Goal: Task Accomplishment & Management: Complete application form

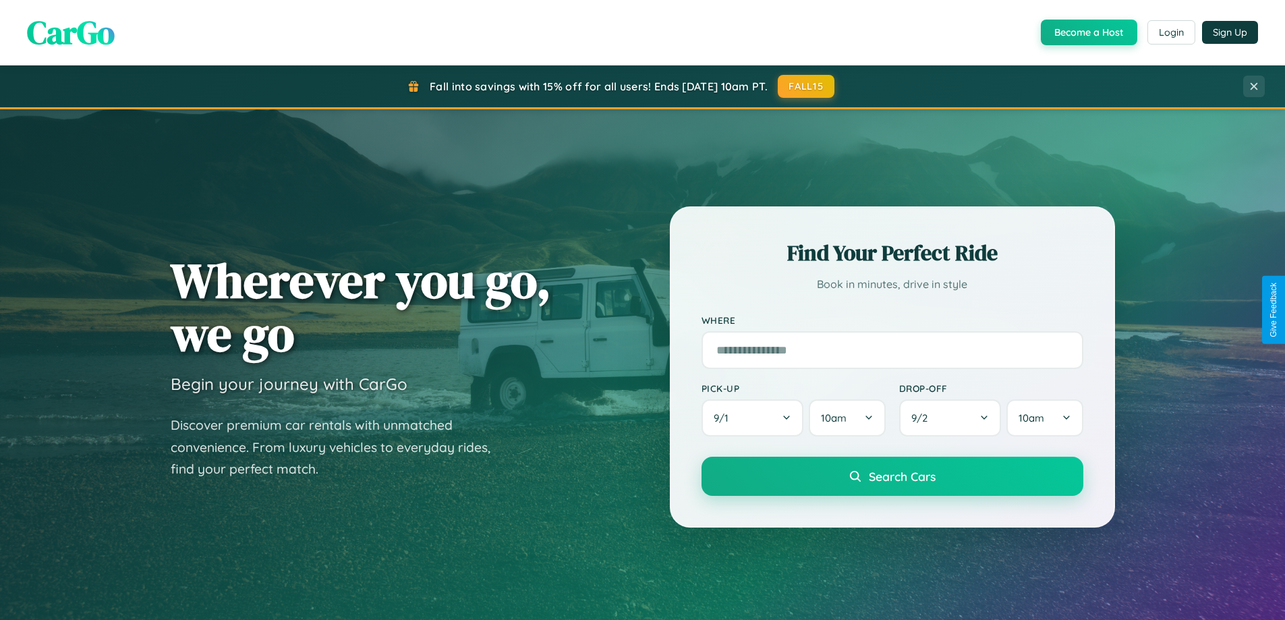
scroll to position [2596, 0]
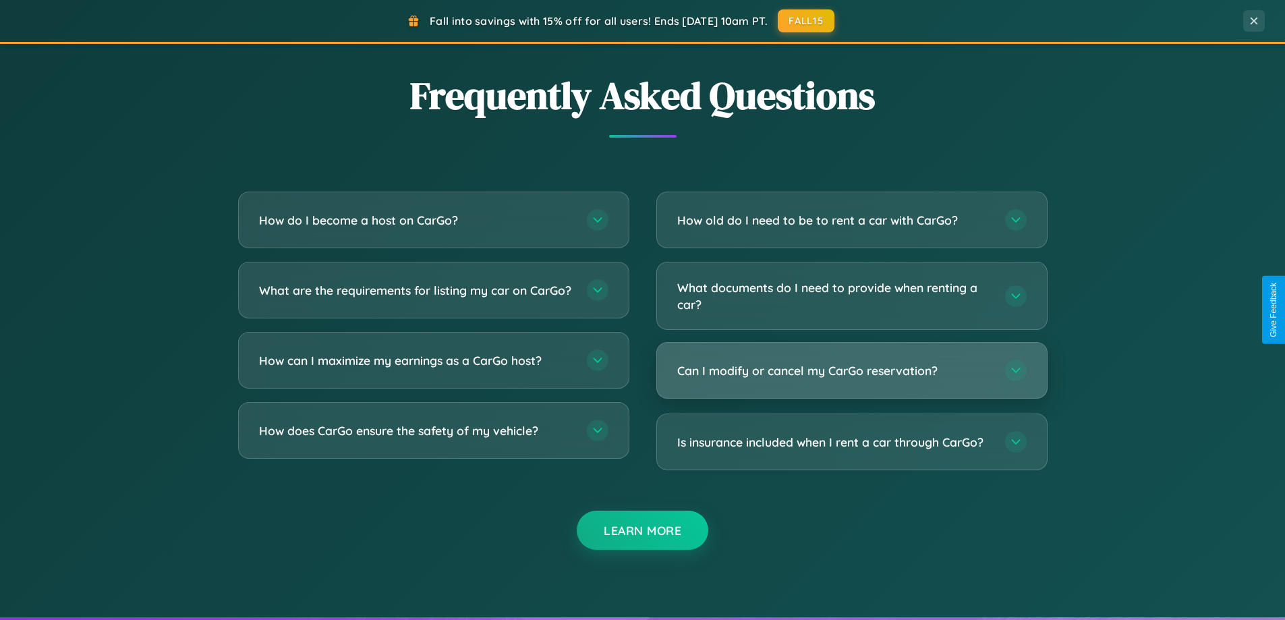
click at [851, 370] on h3 "Can I modify or cancel my CarGo reservation?" at bounding box center [834, 370] width 314 height 17
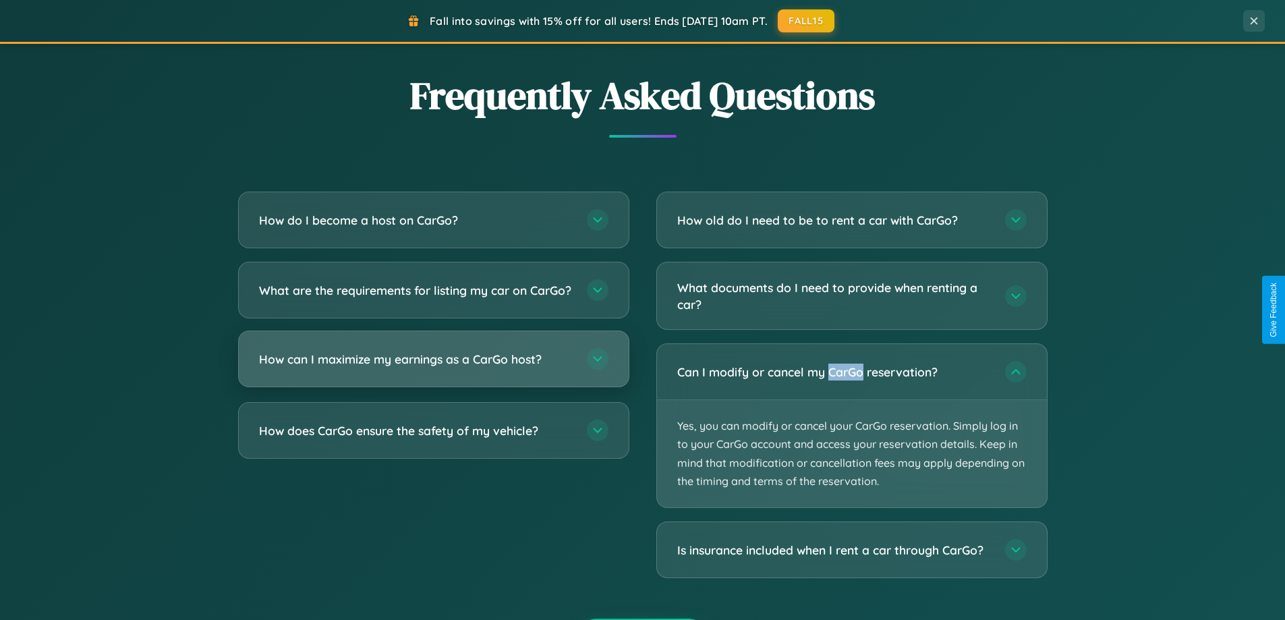
click at [433, 368] on h3 "How can I maximize my earnings as a CarGo host?" at bounding box center [416, 359] width 314 height 17
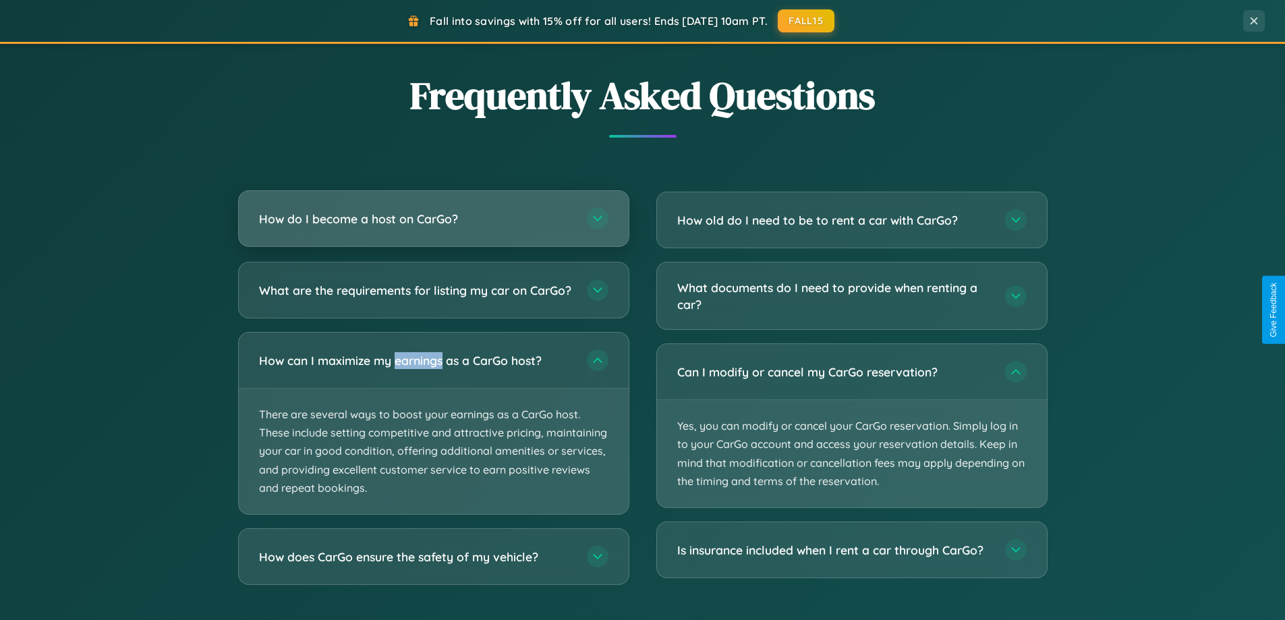
click at [433, 219] on h3 "How do I become a host on CarGo?" at bounding box center [416, 218] width 314 height 17
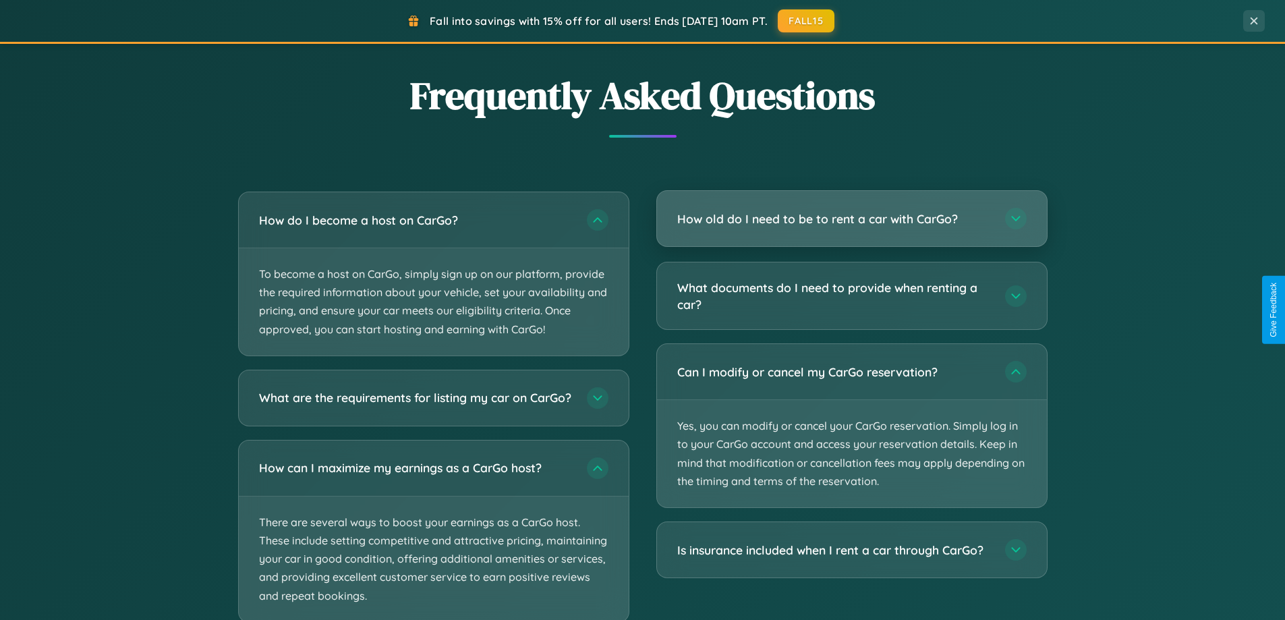
click at [851, 220] on h3 "How old do I need to be to rent a car with CarGo?" at bounding box center [834, 218] width 314 height 17
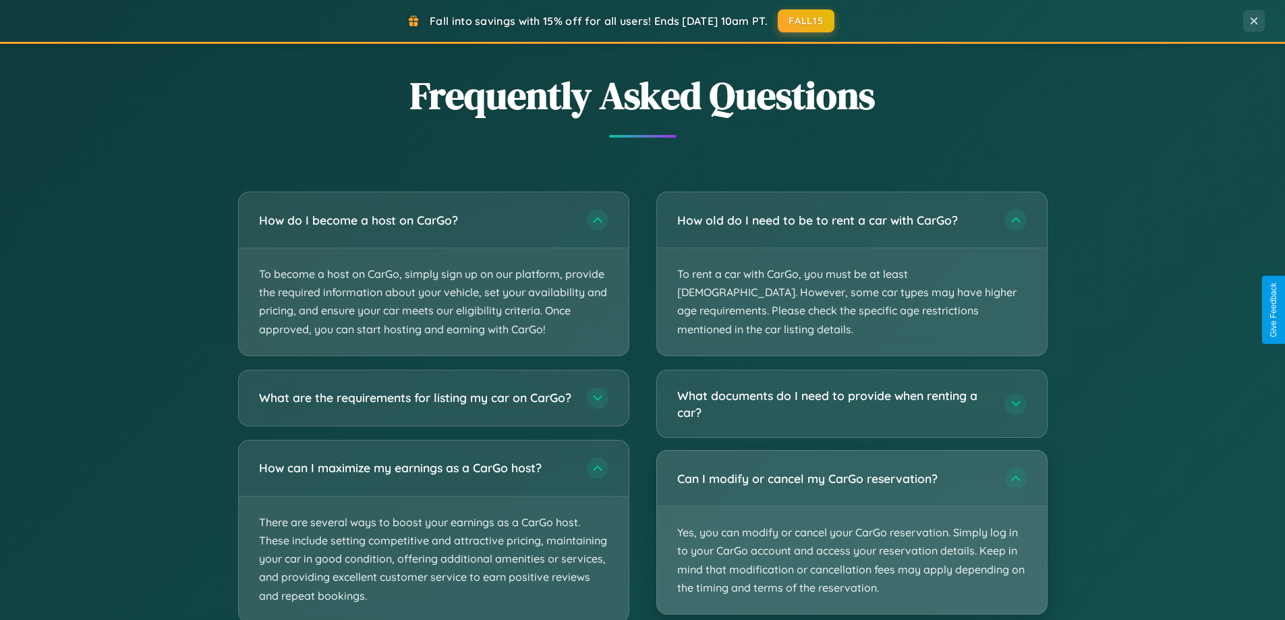
click at [851, 513] on p "Yes, you can modify or cancel your CarGo reservation. Simply log in to your Car…" at bounding box center [852, 560] width 390 height 107
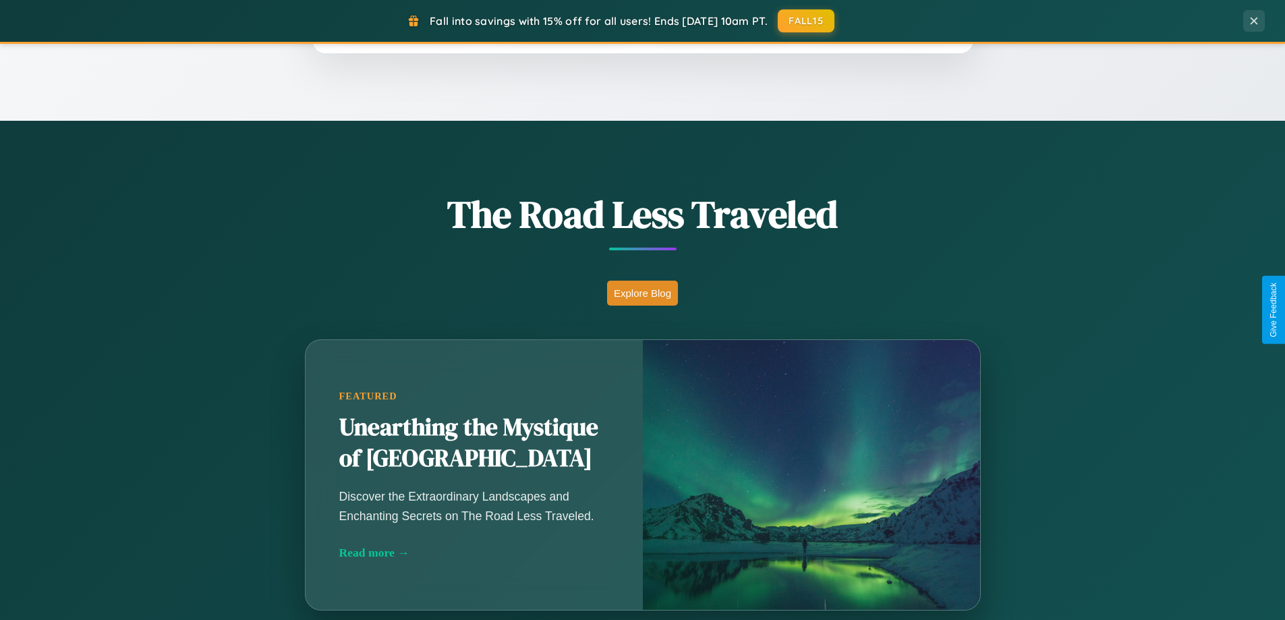
scroll to position [928, 0]
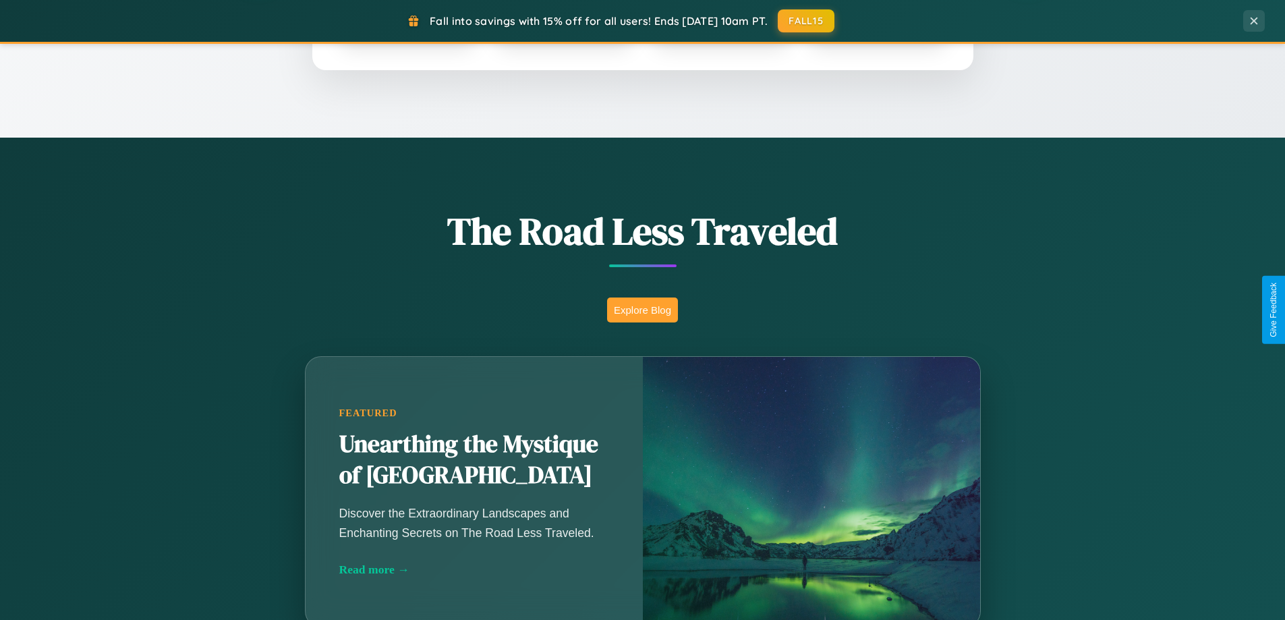
click at [642, 310] on button "Explore Blog" at bounding box center [642, 310] width 71 height 25
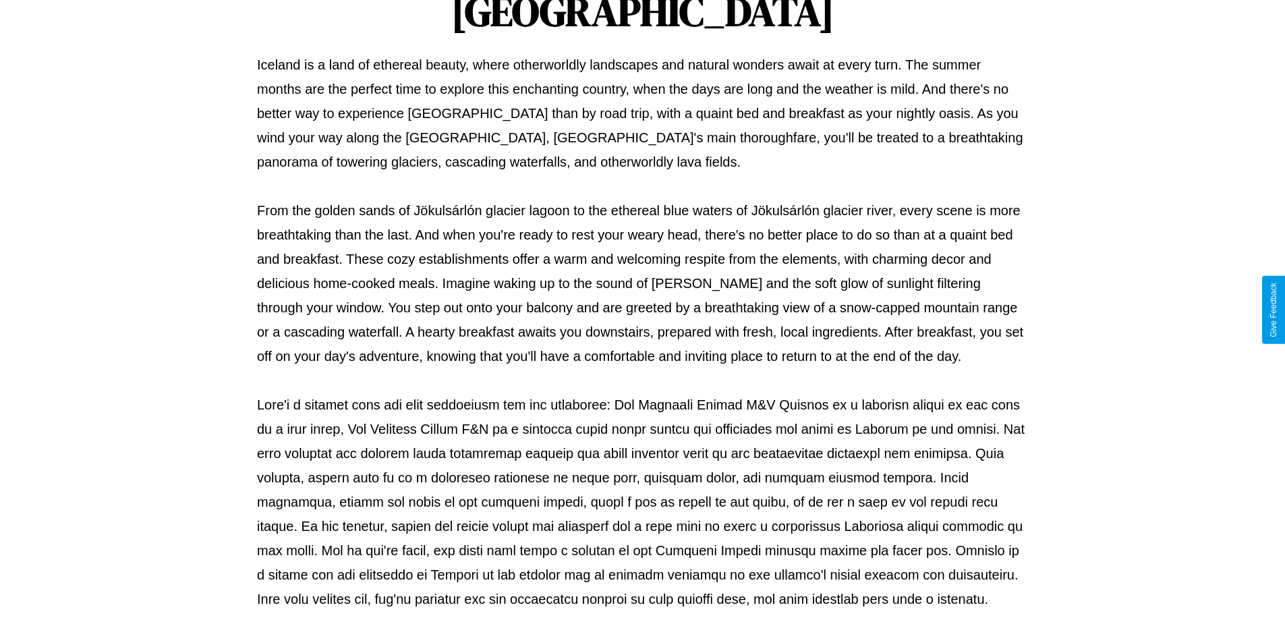
scroll to position [436, 0]
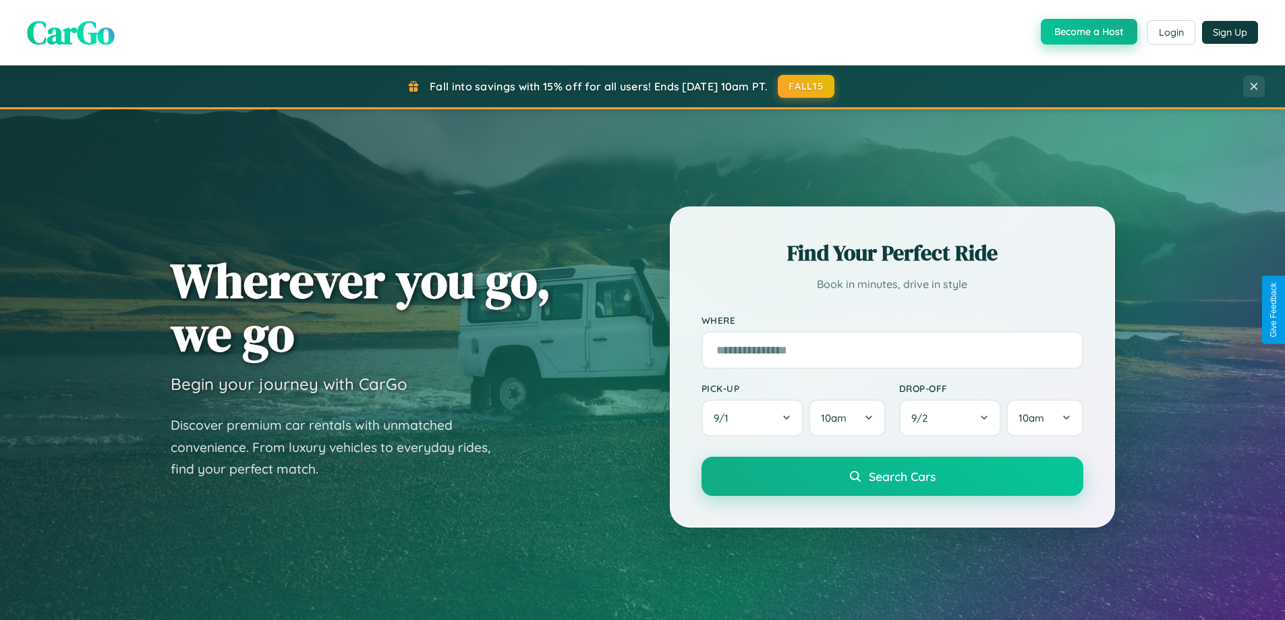
click at [1088, 32] on button "Become a Host" at bounding box center [1089, 32] width 96 height 26
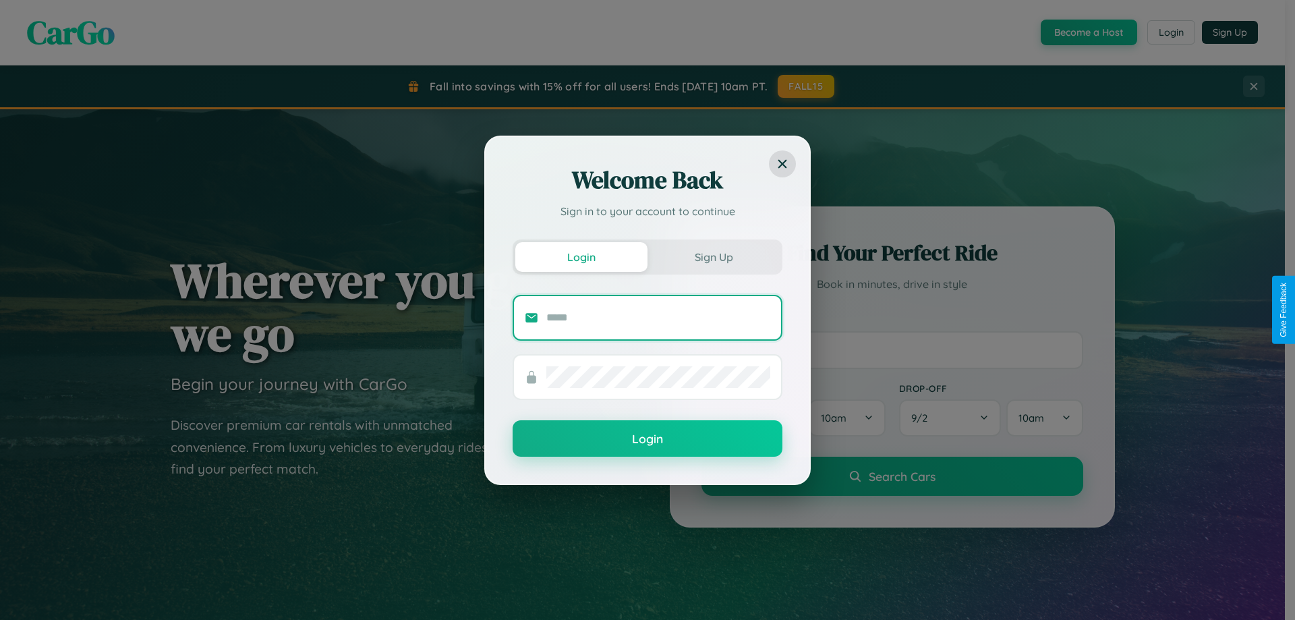
click at [658, 317] on input "text" at bounding box center [658, 318] width 224 height 22
type input "**********"
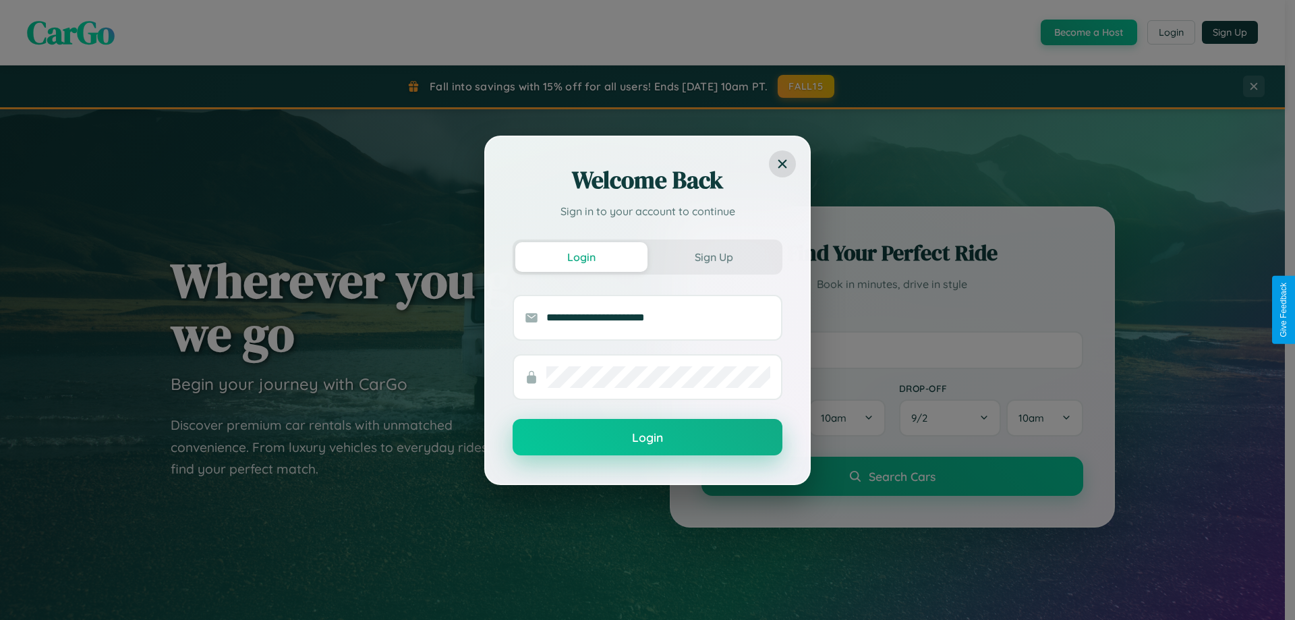
click at [648, 438] on button "Login" at bounding box center [648, 437] width 270 height 36
